Goal: Information Seeking & Learning: Learn about a topic

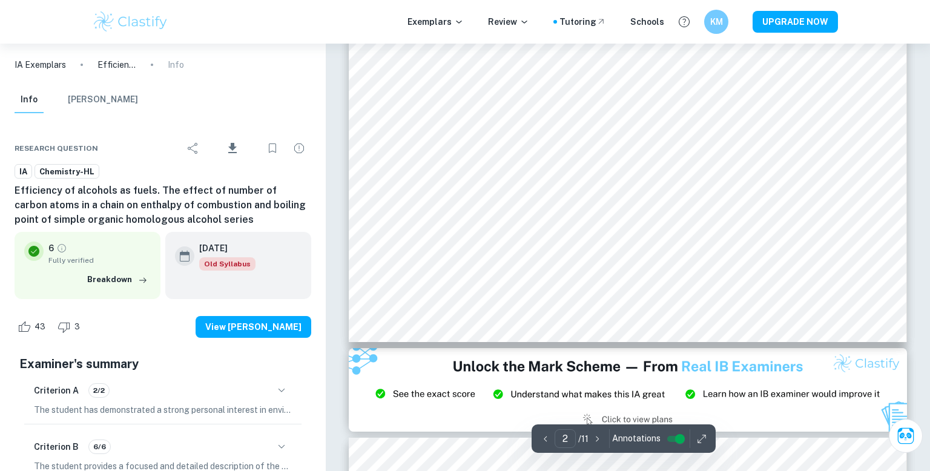
scroll to position [742, 0]
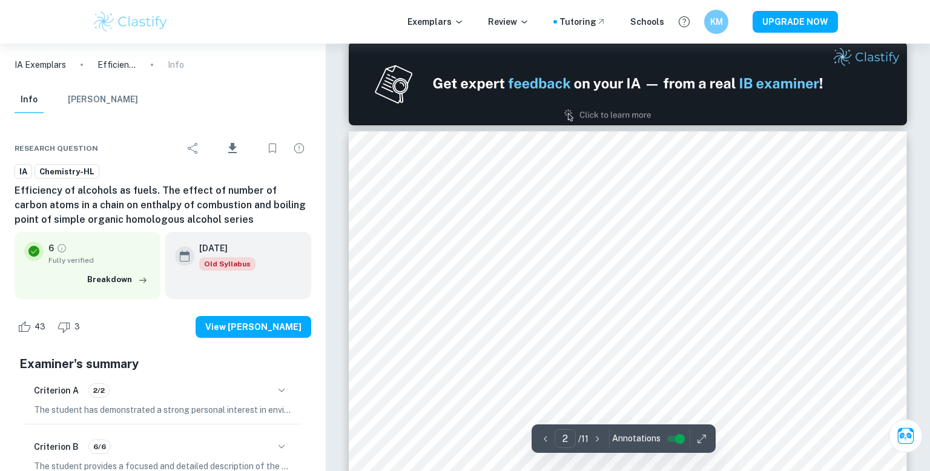
type input "1"
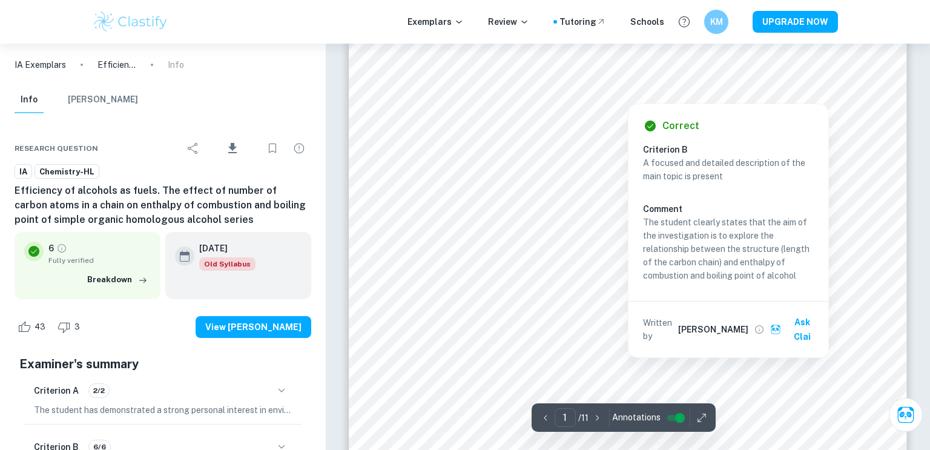
scroll to position [167, 0]
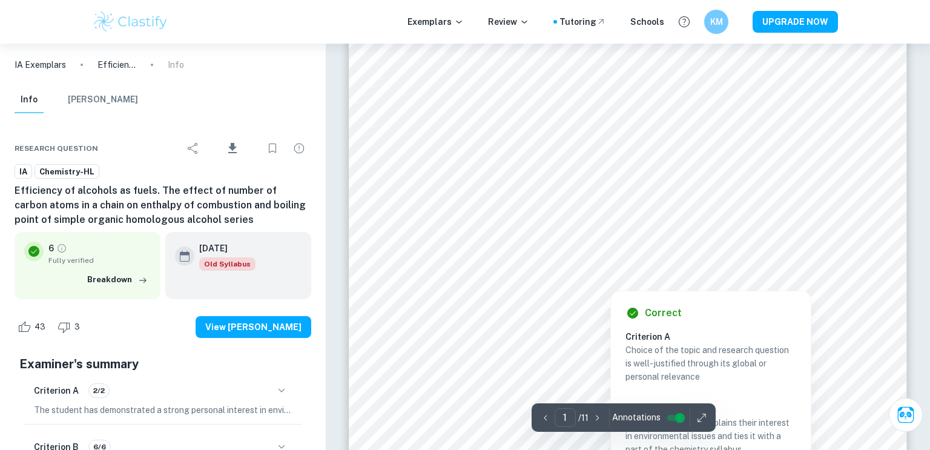
click at [476, 286] on div at bounding box center [610, 277] width 392 height 19
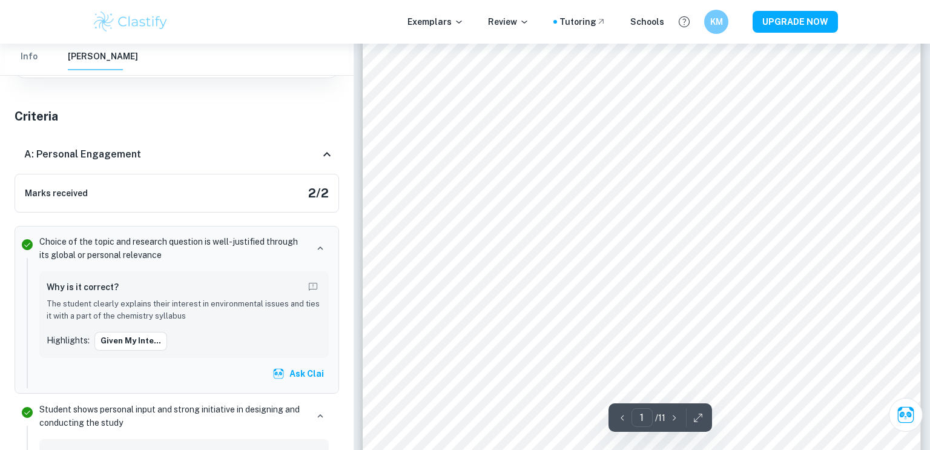
scroll to position [264, 0]
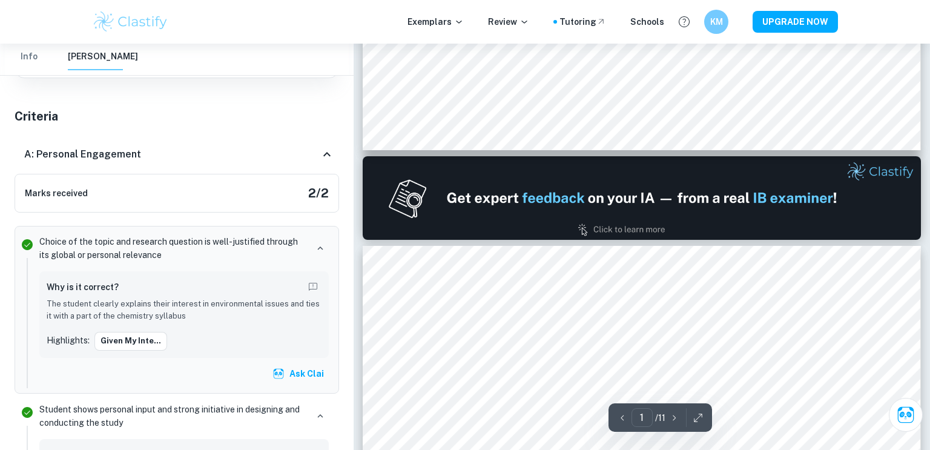
type input "2"
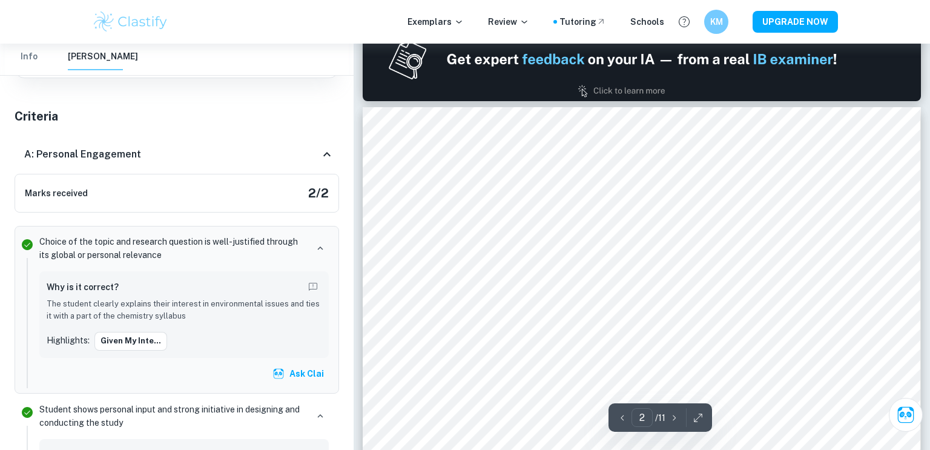
scroll to position [770, 0]
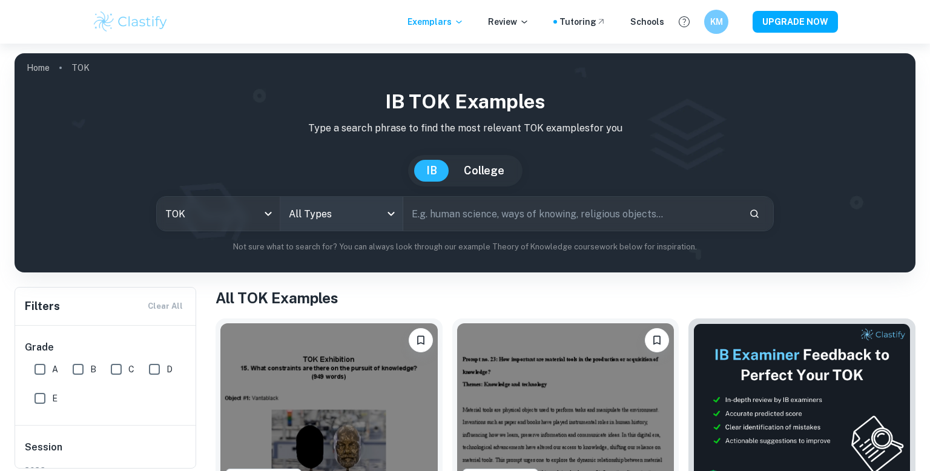
click at [392, 206] on body "Exemplars Review Tutoring Schools KM UPGRADE NOW Home TOK IB TOK examples Type …" at bounding box center [465, 279] width 930 height 471
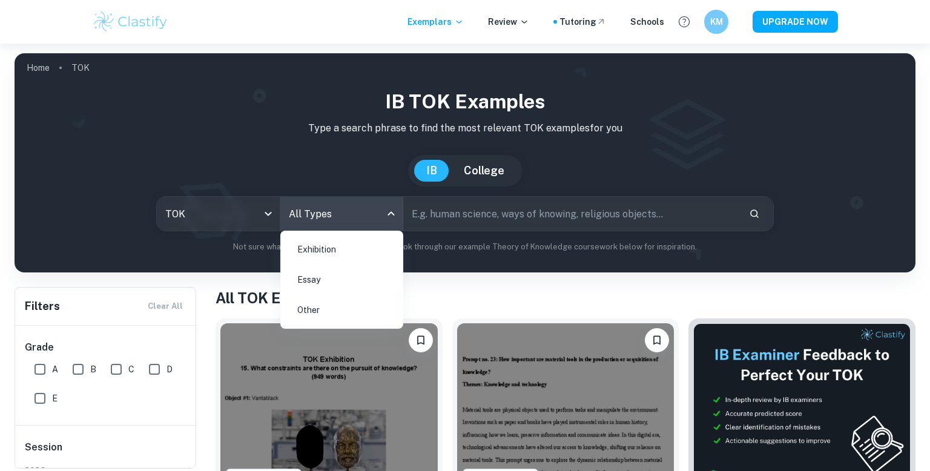
click at [262, 217] on div at bounding box center [465, 235] width 930 height 471
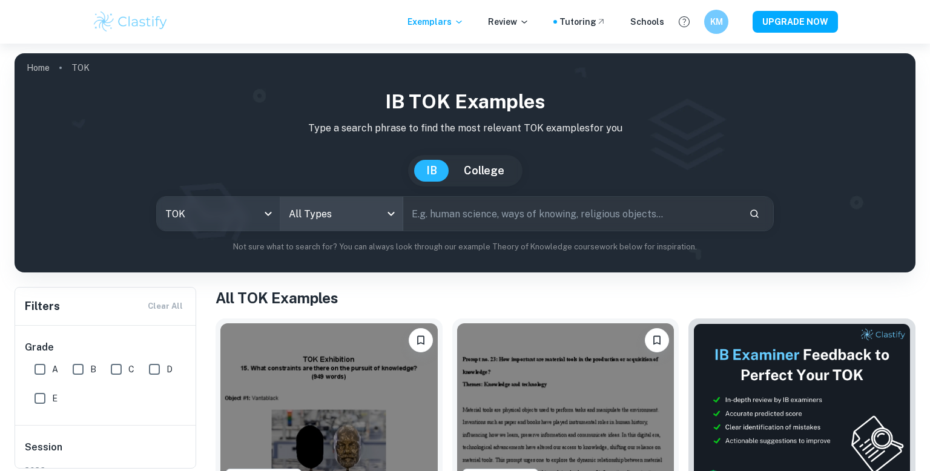
click at [269, 214] on body "We value your privacy We use cookies to enhance your browsing experience, serve…" at bounding box center [465, 279] width 930 height 471
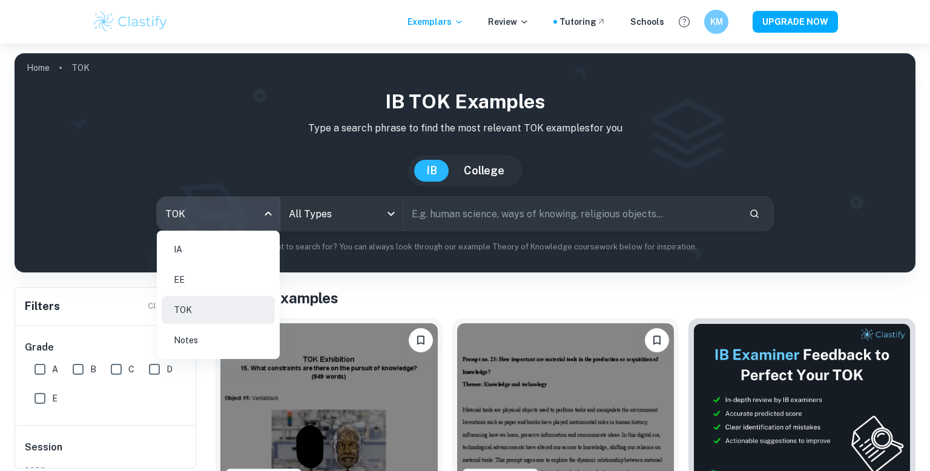
click at [238, 251] on li "IA" at bounding box center [218, 249] width 113 height 28
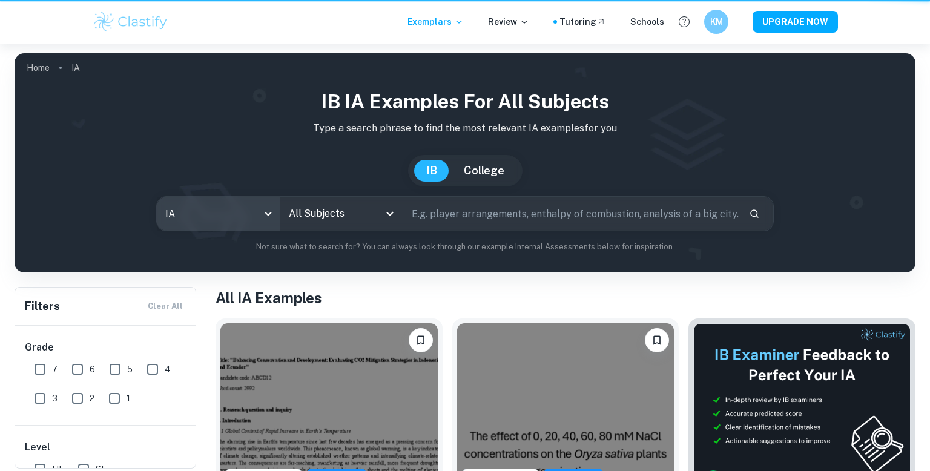
type input "ia"
click at [392, 216] on icon "Open" at bounding box center [390, 213] width 15 height 15
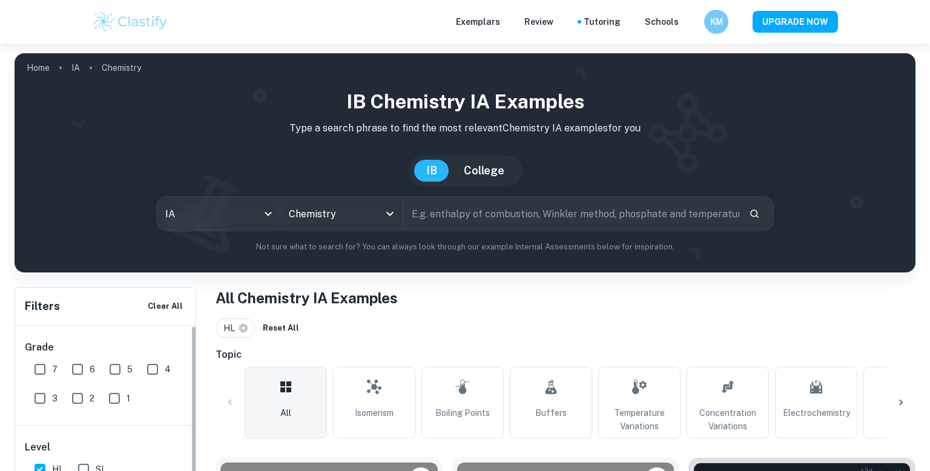
click at [42, 357] on input "7" at bounding box center [40, 369] width 24 height 24
checkbox input "true"
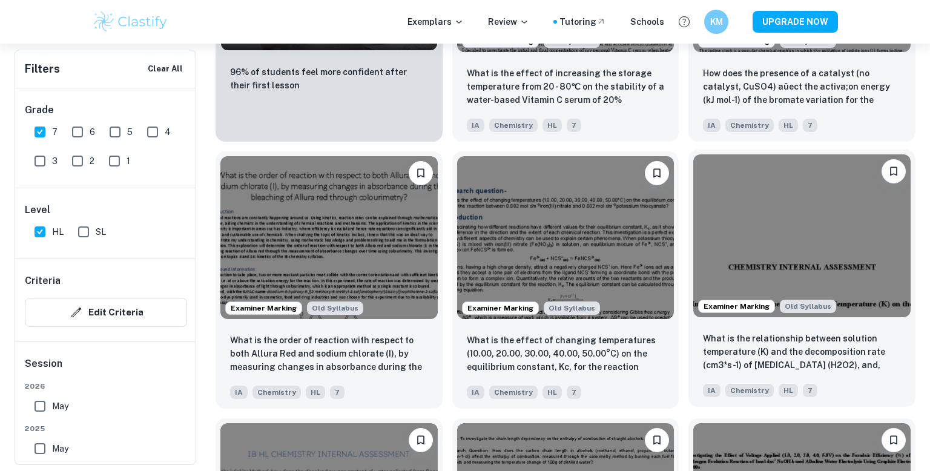
scroll to position [1098, 0]
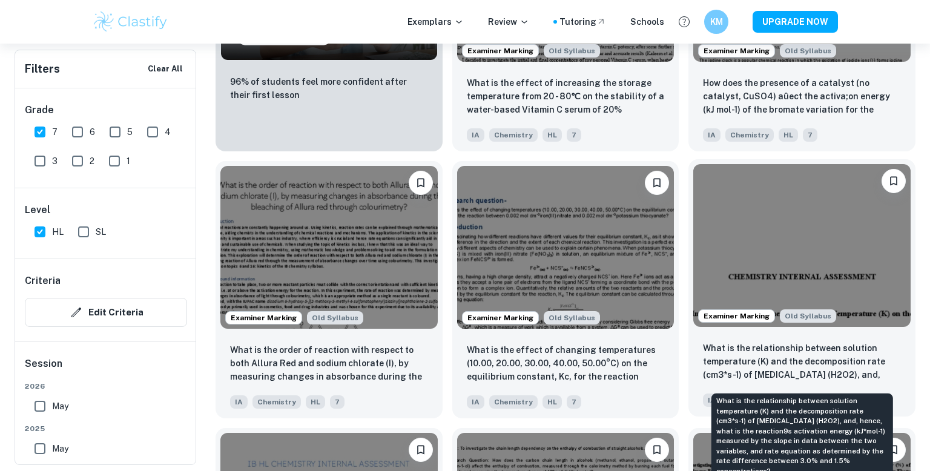
click at [797, 359] on p "What is the relationship between solution temperature (K) and the decomposition…" at bounding box center [802, 361] width 198 height 41
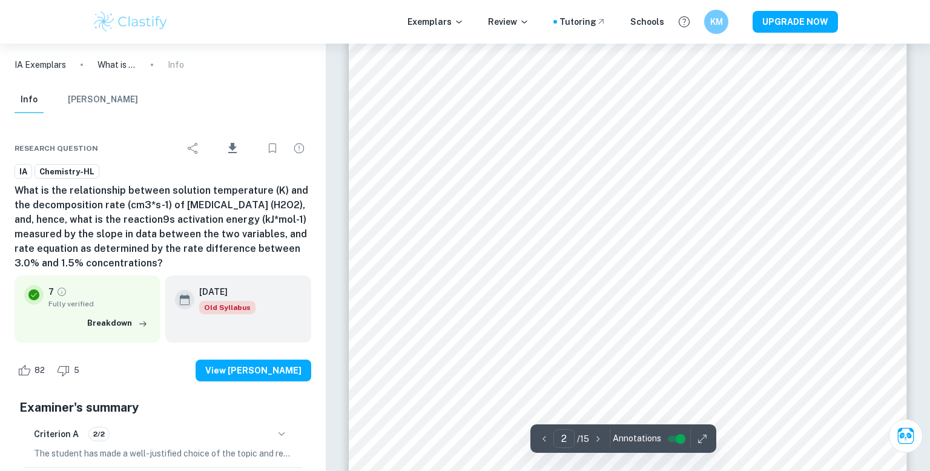
scroll to position [22, 0]
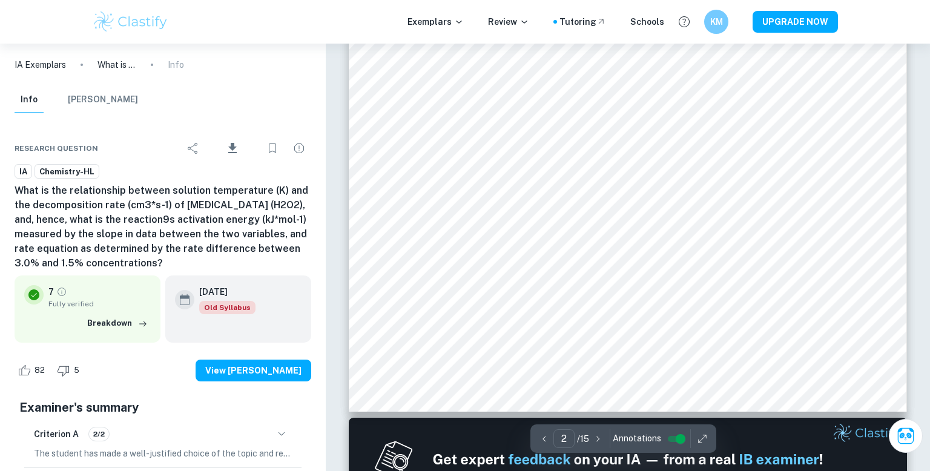
type input "1"
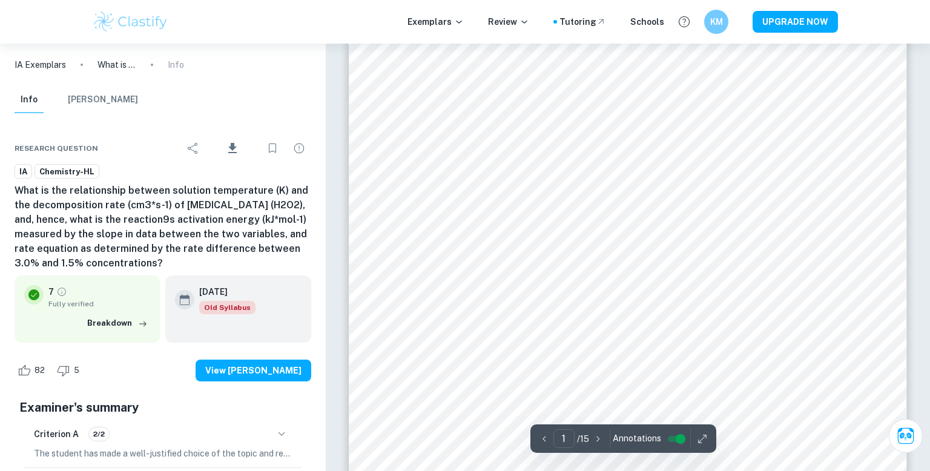
scroll to position [208, 0]
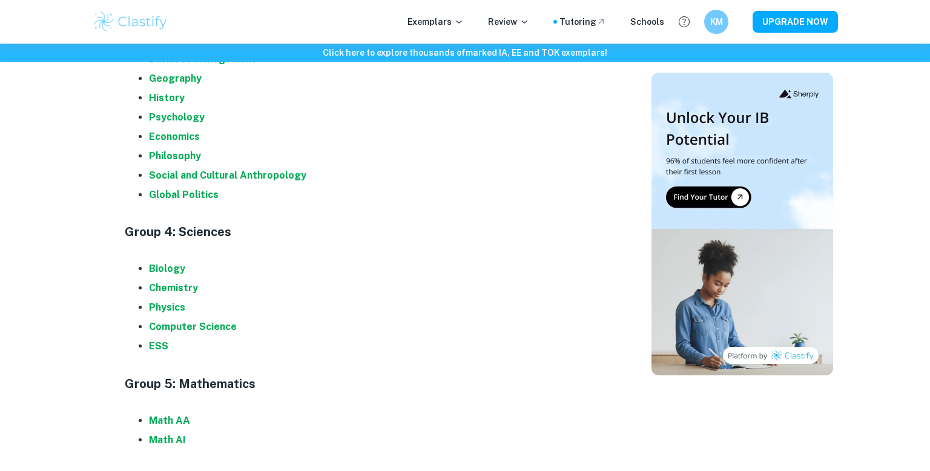
scroll to position [1250, 0]
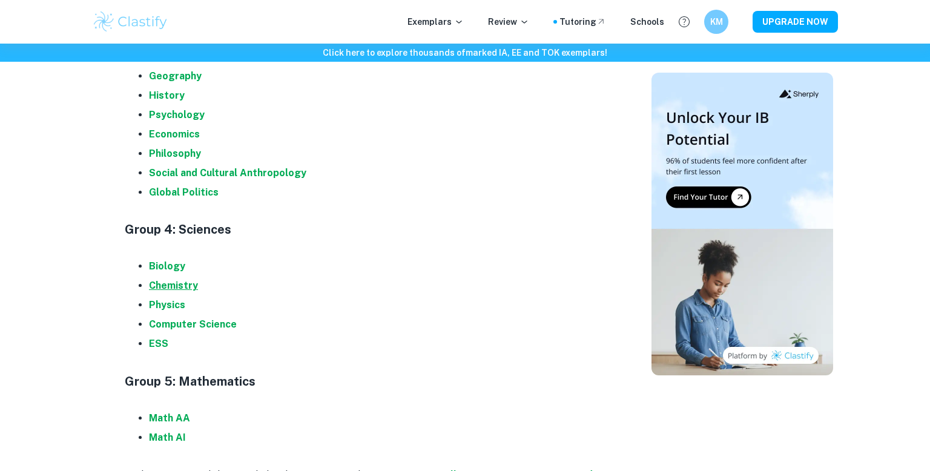
click at [171, 284] on strong "Chemistry" at bounding box center [173, 286] width 49 height 12
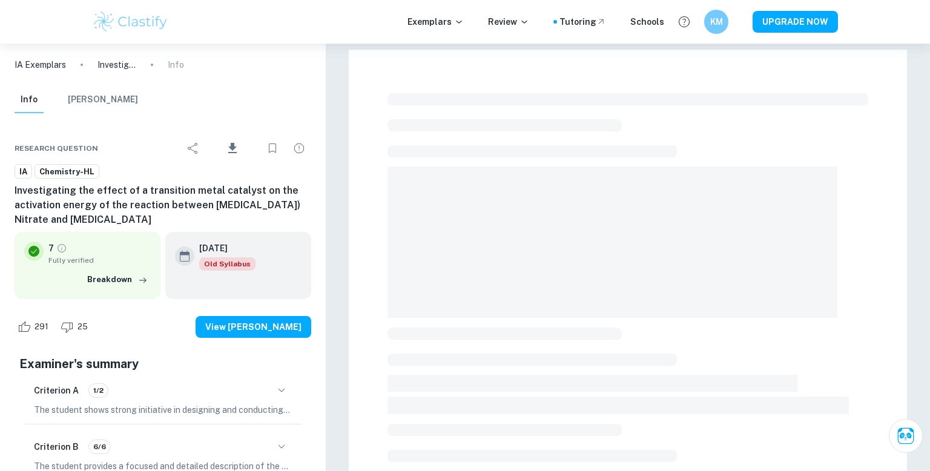
checkbox input "true"
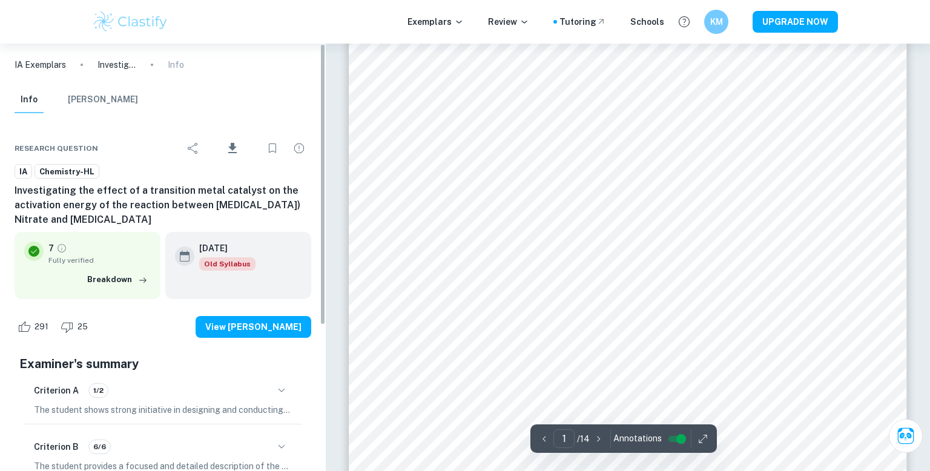
scroll to position [31, 0]
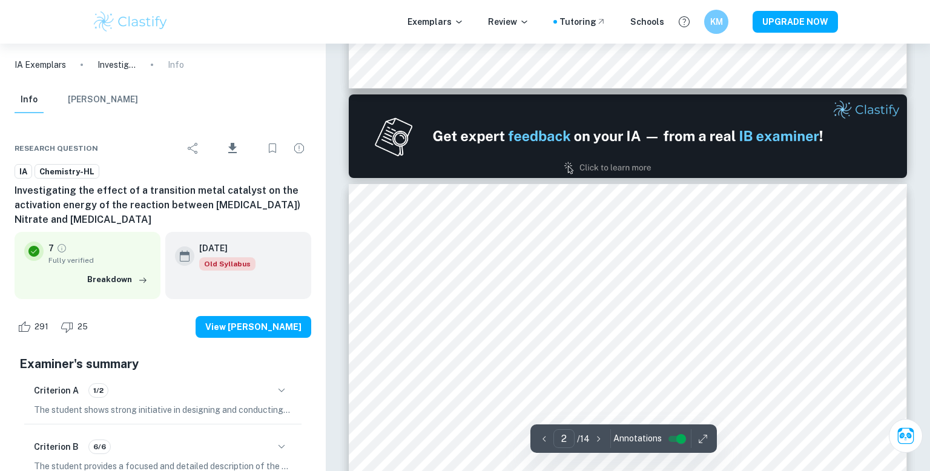
type input "1"
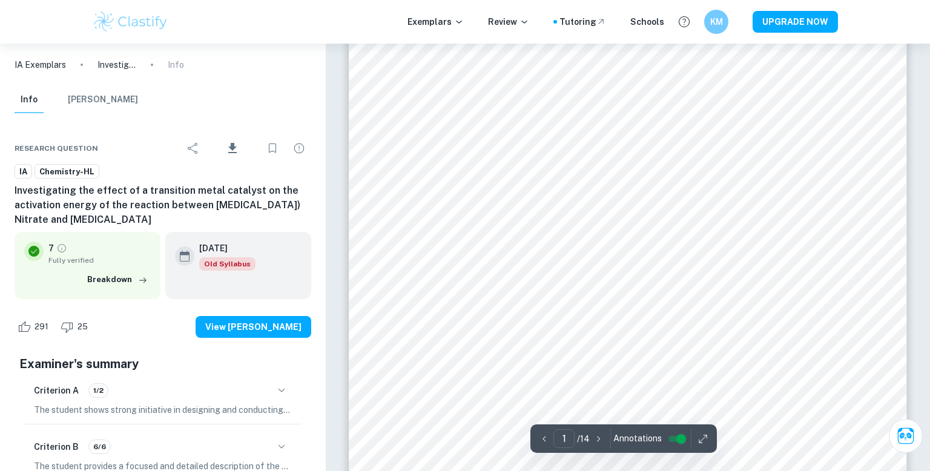
scroll to position [46, 0]
